Goal: Check status

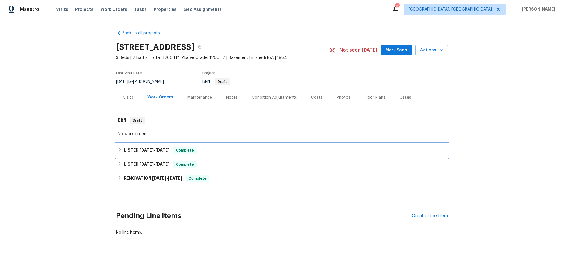
click at [139, 144] on div "LISTED [DATE] - [DATE] Complete" at bounding box center [282, 151] width 332 height 14
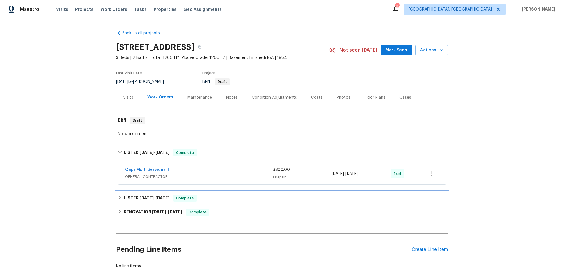
click at [135, 191] on div "LISTED [DATE] - [DATE] Complete" at bounding box center [282, 198] width 332 height 14
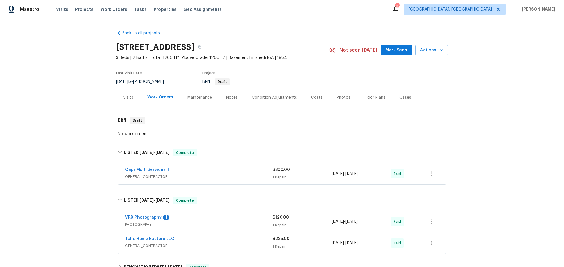
click at [133, 224] on div "Back to all projects [STREET_ADDRESS] 3 Beds | 2 Baths | Total: 1260 ft² | Abov…" at bounding box center [282, 178] width 332 height 304
click at [132, 264] on h6 "RENOVATION [DATE] - [DATE]" at bounding box center [153, 267] width 58 height 7
click at [399, 95] on div "Cases" at bounding box center [405, 98] width 12 height 6
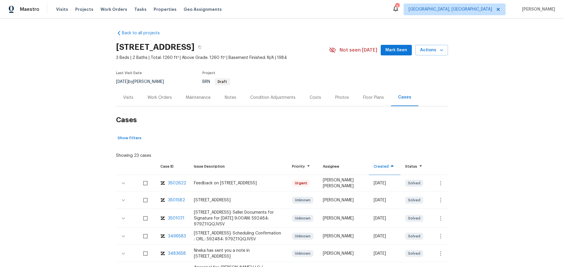
click at [168, 181] on div "3502622" at bounding box center [177, 184] width 18 height 6
